Goal: Task Accomplishment & Management: Use online tool/utility

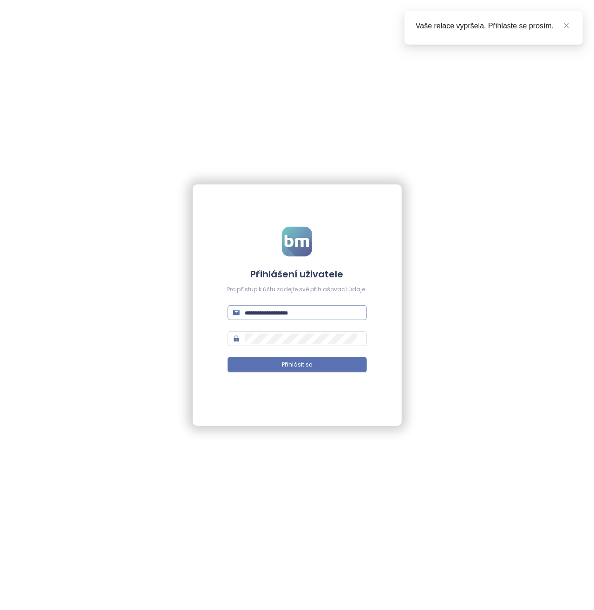
type input "**********"
click at [295, 312] on input "**********" at bounding box center [303, 312] width 116 height 10
